Goal: Information Seeking & Learning: Understand process/instructions

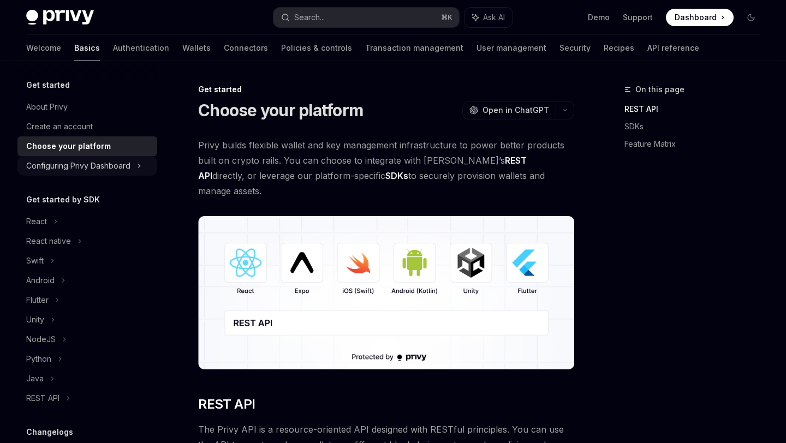
click at [85, 168] on div "Configuring Privy Dashboard" at bounding box center [78, 165] width 104 height 13
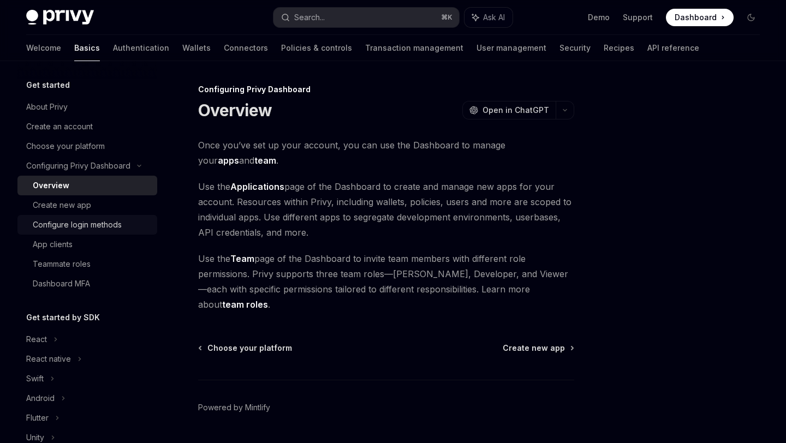
click at [87, 222] on div "Configure login methods" at bounding box center [77, 224] width 89 height 13
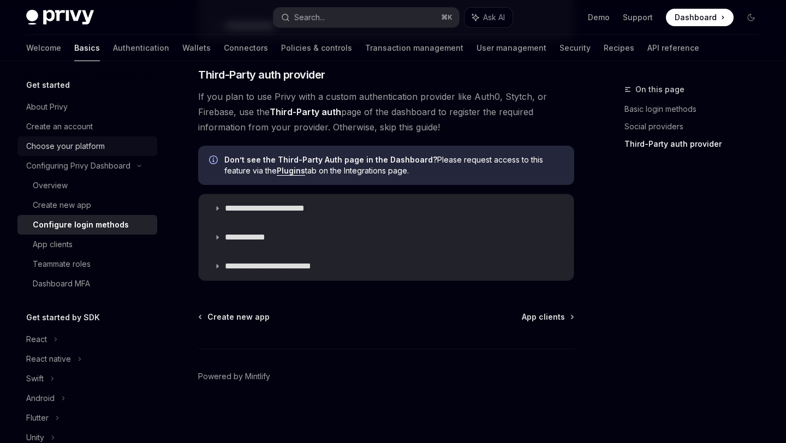
click at [66, 140] on div "Choose your platform" at bounding box center [65, 146] width 79 height 13
type textarea "*"
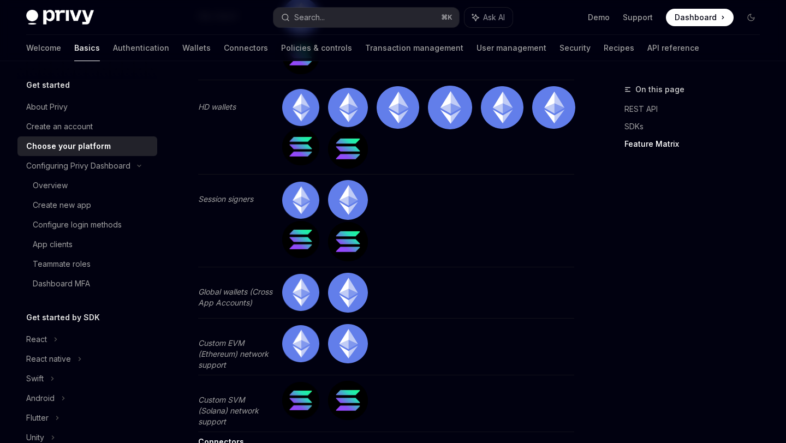
scroll to position [2749, 0]
